Goal: Information Seeking & Learning: Understand process/instructions

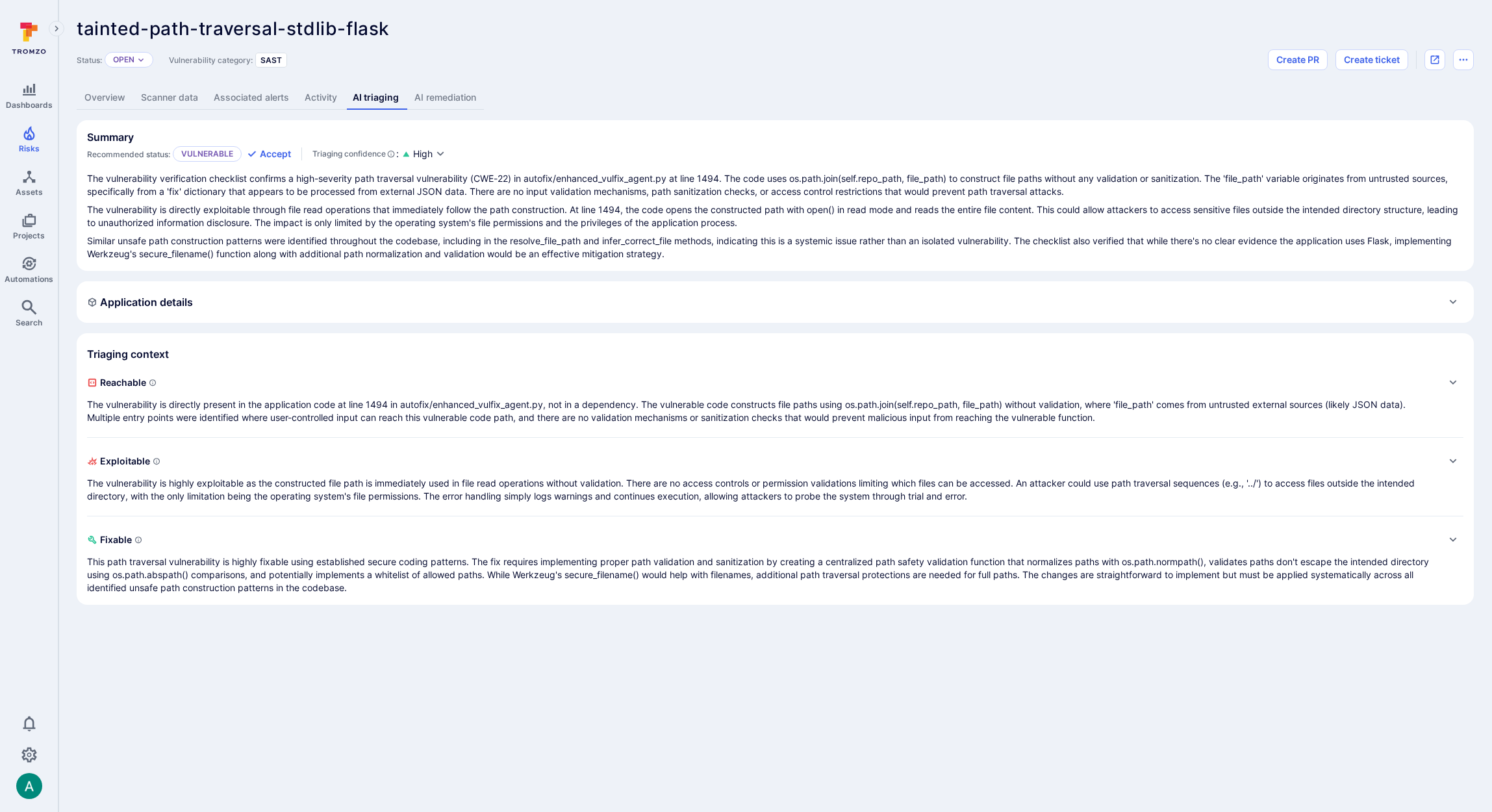
click at [101, 95] on link "Overview" at bounding box center [105, 98] width 57 height 24
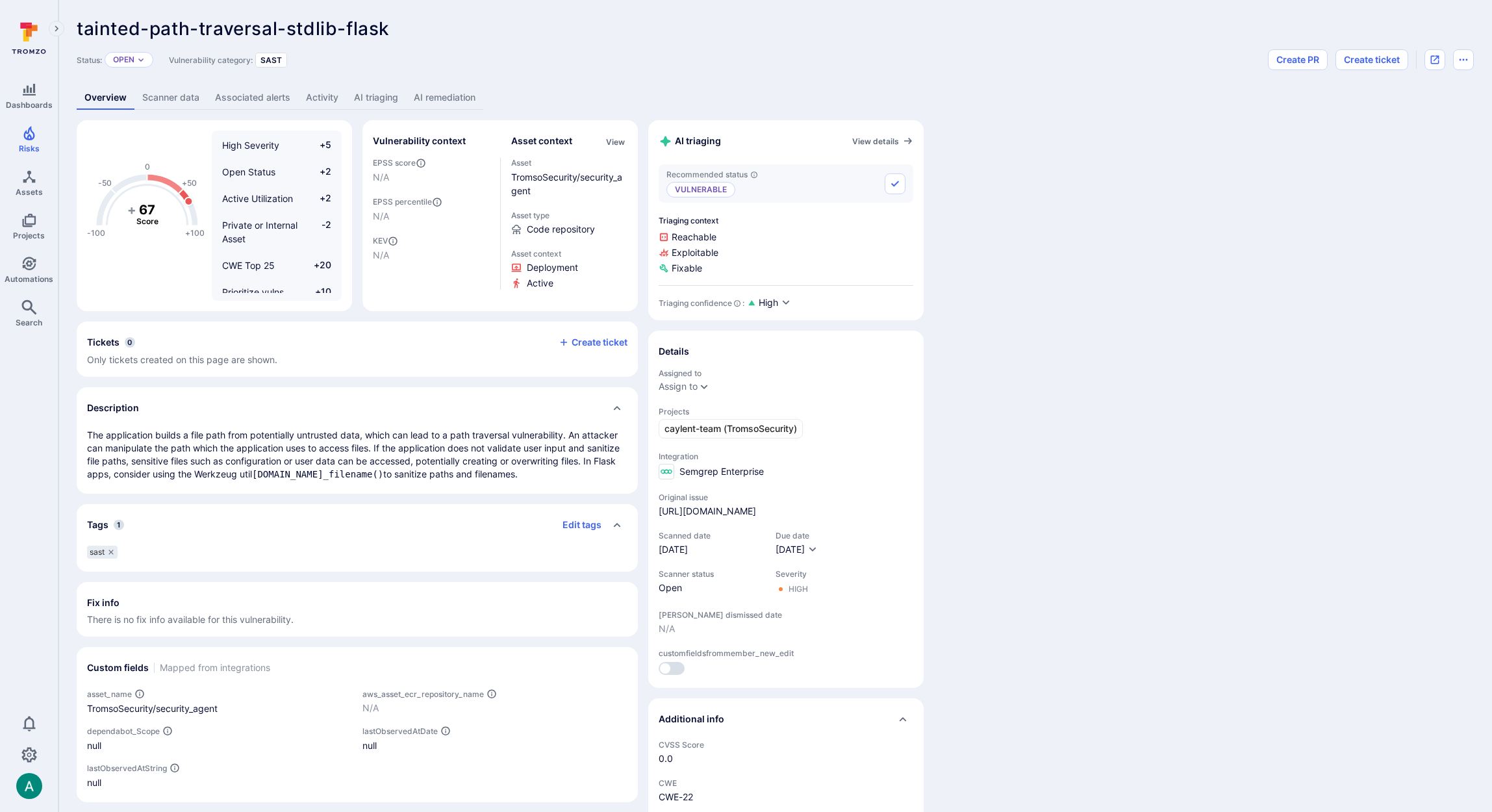
click at [463, 98] on link "AI remediation" at bounding box center [444, 98] width 77 height 24
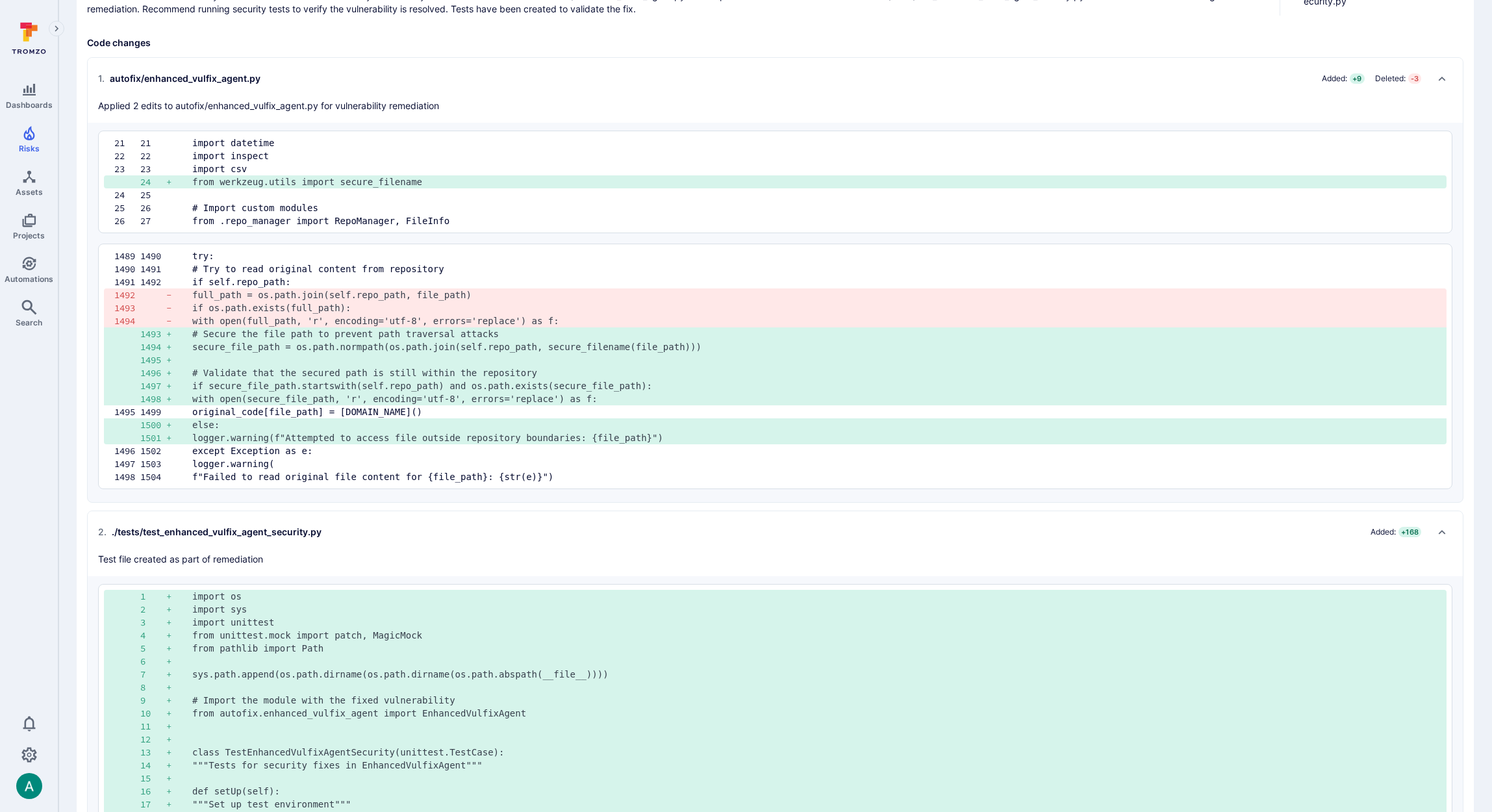
scroll to position [254, 0]
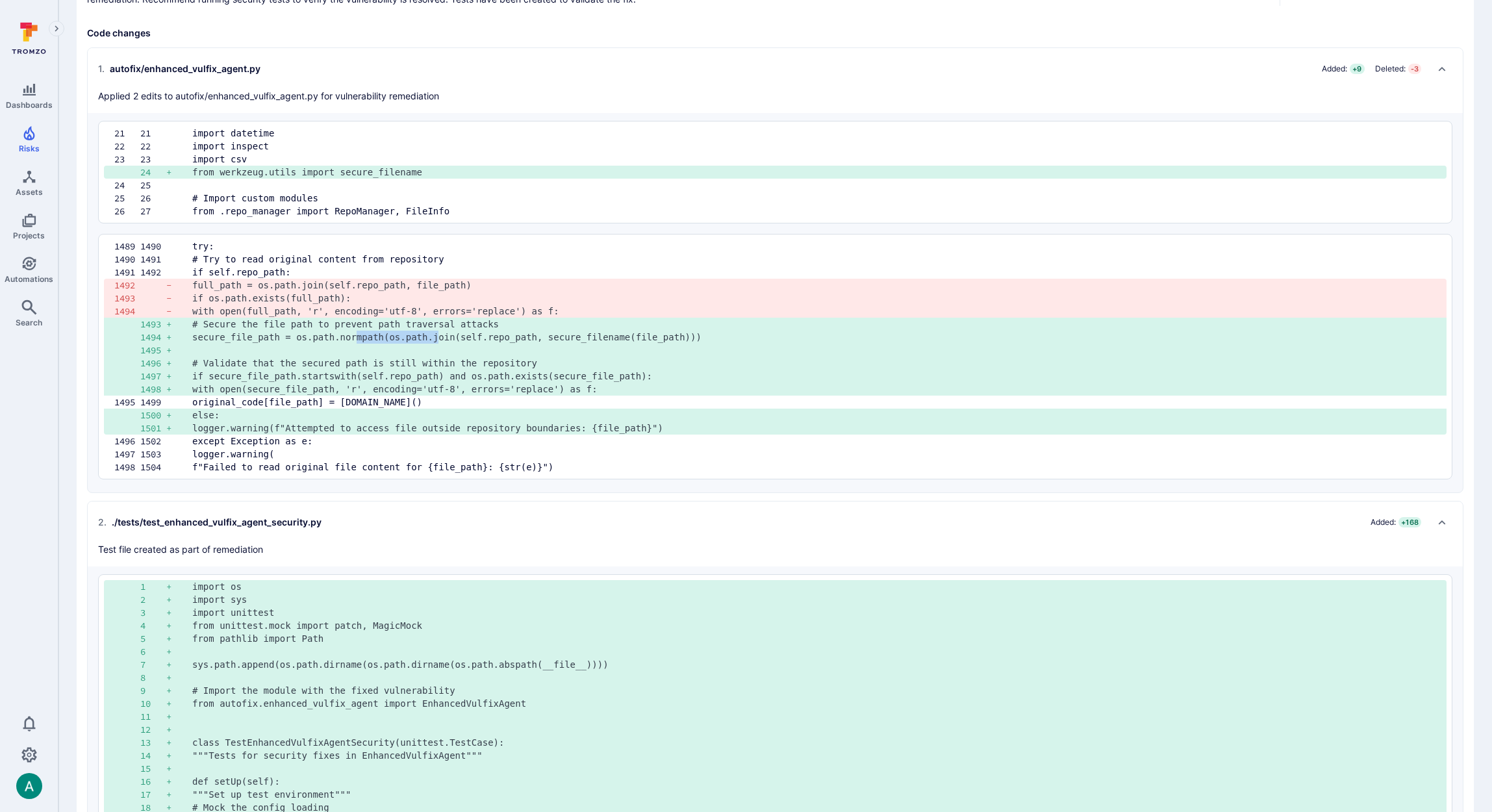
drag, startPoint x: 358, startPoint y: 338, endPoint x: 460, endPoint y: 338, distance: 102.0
click at [444, 338] on pre "secure_file_path = os.path.normpath(os.path.join(self.repo_path, secure_filenam…" at bounding box center [814, 337] width 1244 height 13
drag, startPoint x: 462, startPoint y: 338, endPoint x: 728, endPoint y: 339, distance: 266.0
click at [728, 339] on pre "secure_file_path = os.path.normpath(os.path.join(self.repo_path, secure_filenam…" at bounding box center [814, 337] width 1244 height 13
click at [744, 339] on pre "secure_file_path = os.path.normpath(os.path.join(self.repo_path, secure_filenam…" at bounding box center [814, 337] width 1244 height 13
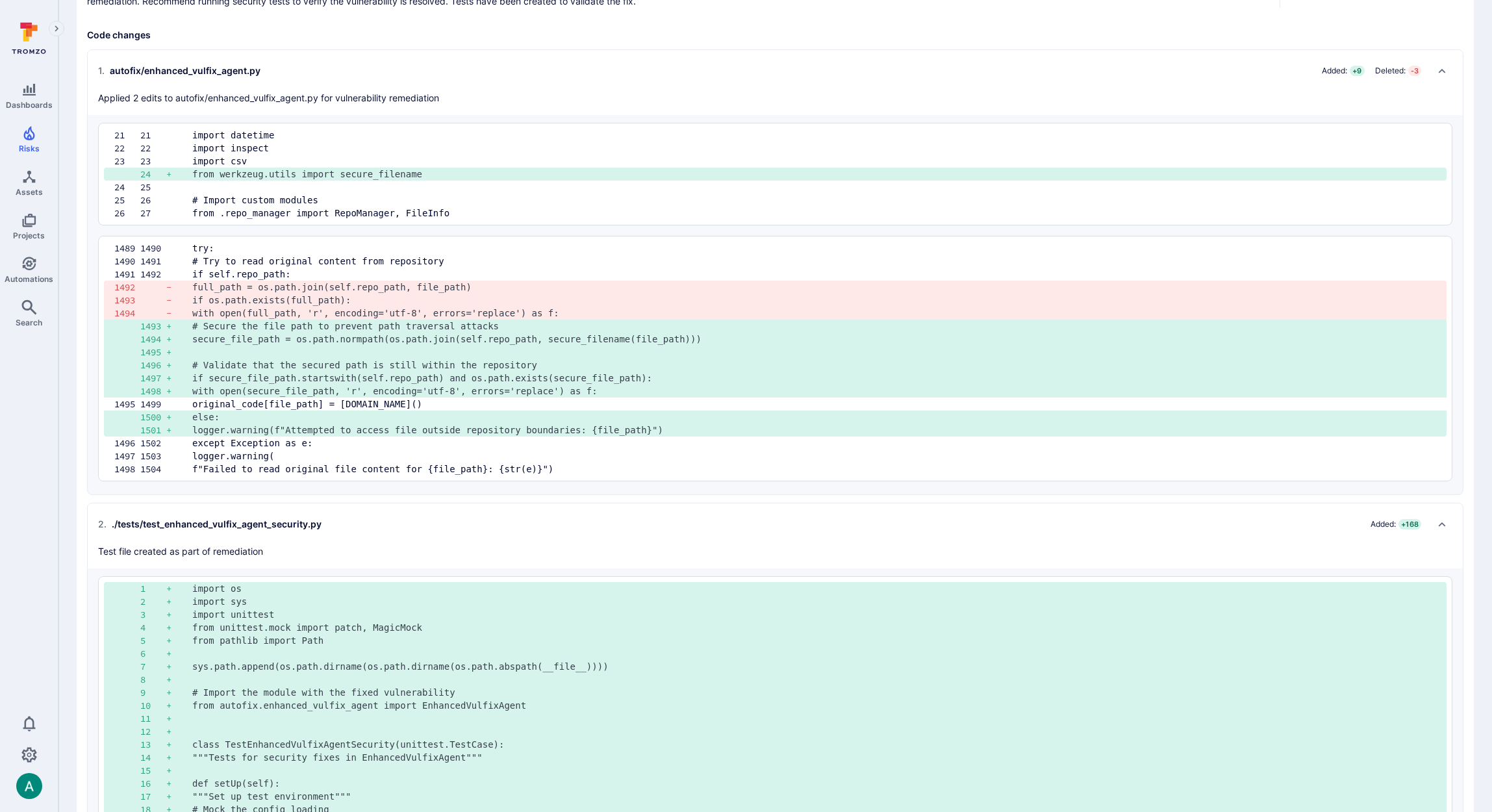
scroll to position [251, 0]
drag, startPoint x: 218, startPoint y: 172, endPoint x: 299, endPoint y: 172, distance: 81.0
click at [299, 172] on pre "from werkzeug.utils import secure_filename" at bounding box center [814, 174] width 1244 height 13
copy pre "werkzeug.utils"
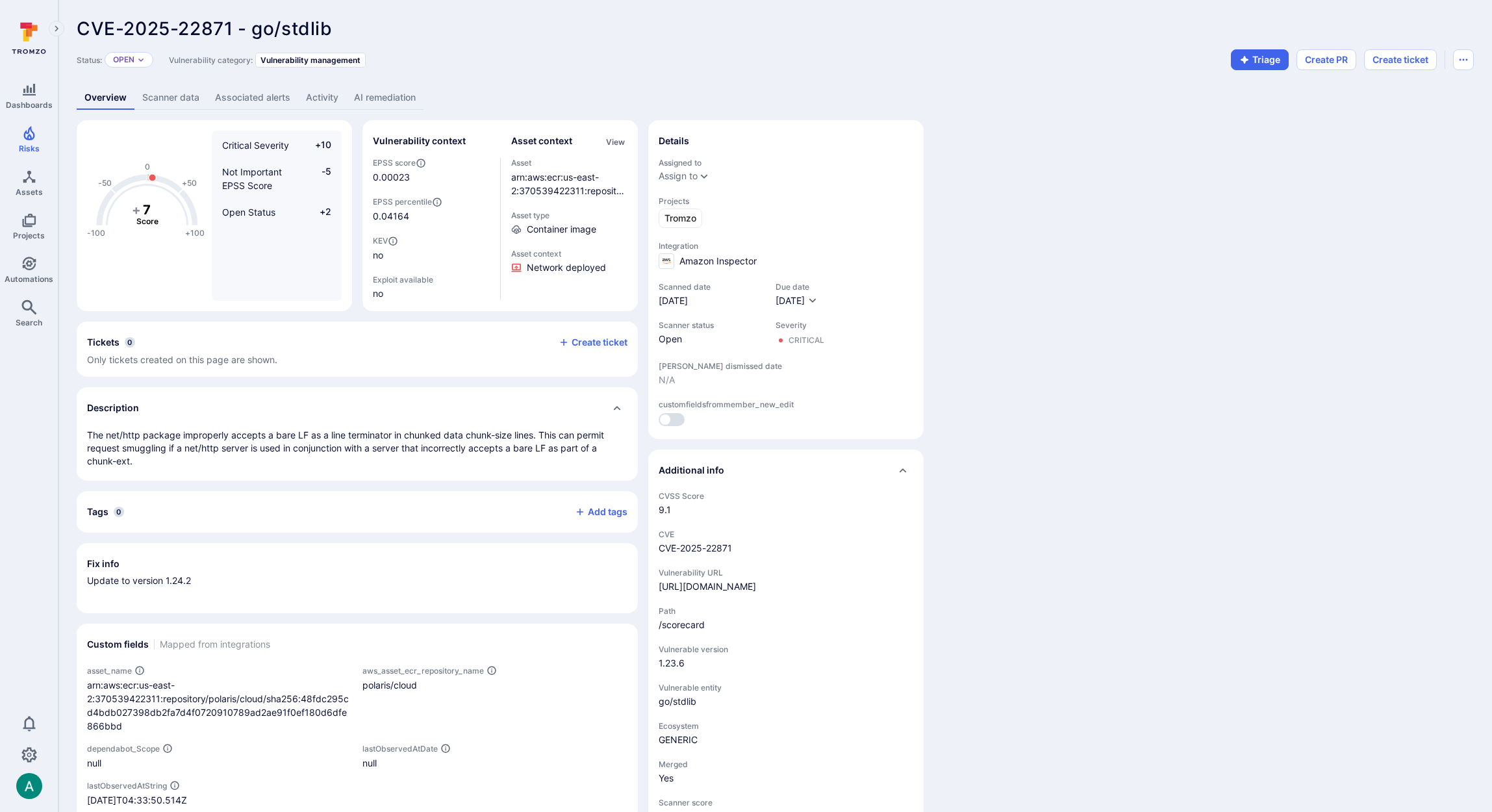
click at [402, 98] on link "AI remediation" at bounding box center [385, 98] width 77 height 24
